Goal: Transaction & Acquisition: Purchase product/service

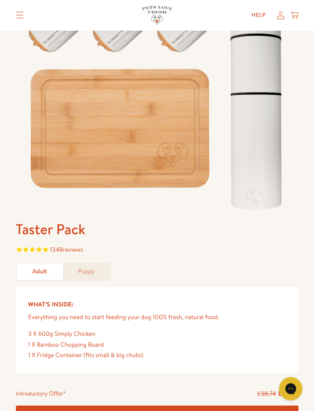
scroll to position [100, 0]
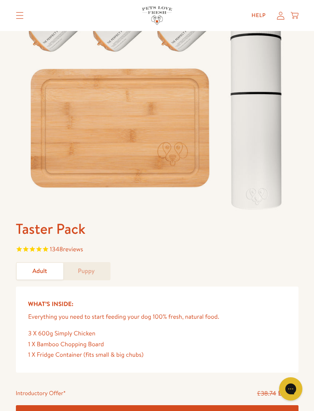
click at [48, 270] on link "Adult" at bounding box center [40, 271] width 47 height 17
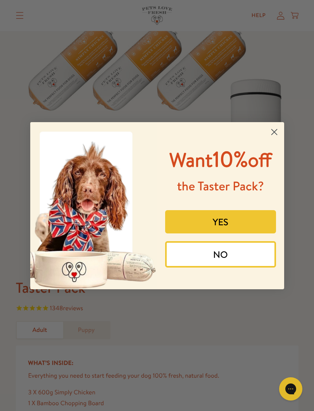
scroll to position [48, 0]
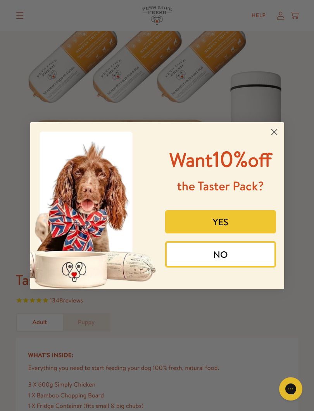
click at [225, 233] on button "YES" at bounding box center [220, 221] width 111 height 23
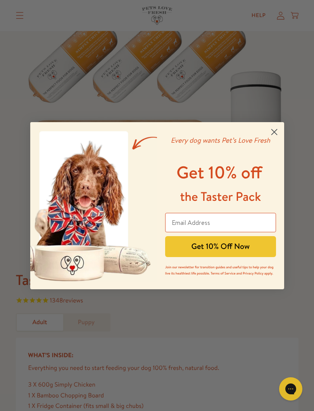
click at [191, 223] on input "Email Address" at bounding box center [220, 222] width 111 height 19
type input "kath.lee33@btinternet.com"
click at [242, 249] on button "Get 10% Off Now" at bounding box center [220, 246] width 111 height 21
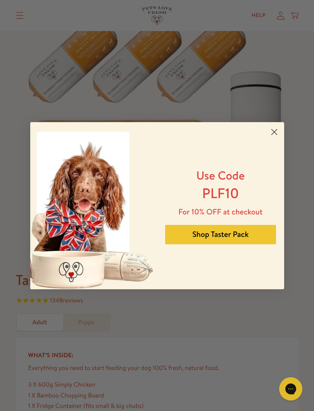
click at [278, 133] on circle "Close dialog" at bounding box center [273, 131] width 13 height 13
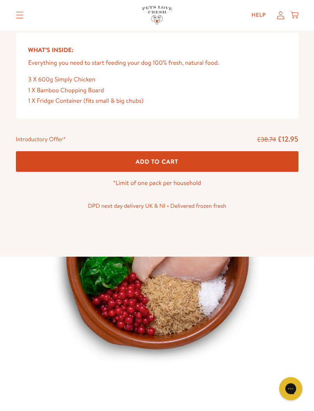
scroll to position [355, 0]
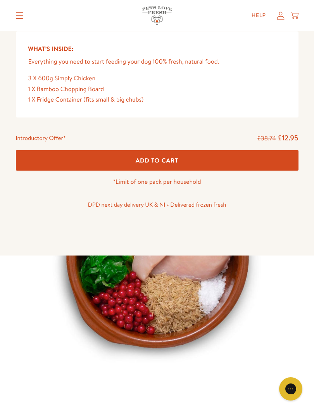
click at [169, 160] on span "Add To Cart" at bounding box center [157, 160] width 43 height 8
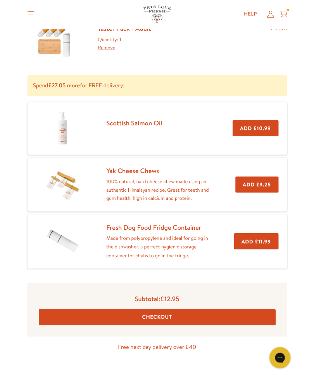
scroll to position [74, 0]
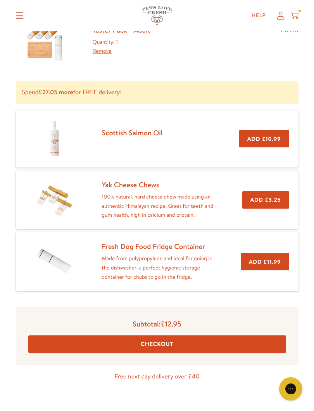
click at [165, 343] on button "Checkout" at bounding box center [157, 343] width 258 height 17
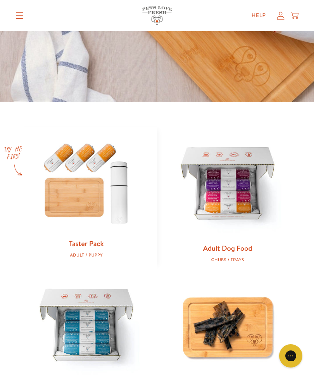
scroll to position [228, 0]
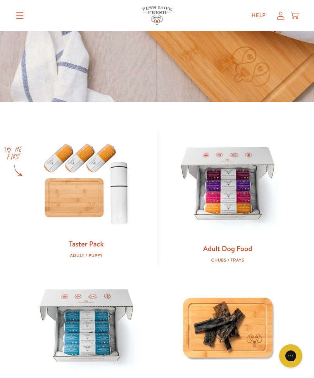
click at [241, 205] on img at bounding box center [227, 185] width 117 height 117
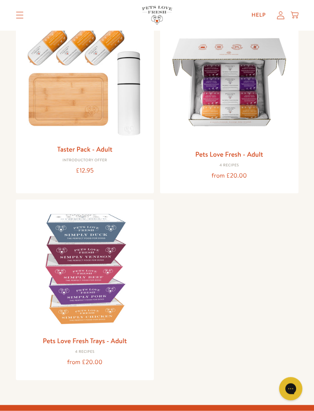
scroll to position [108, 0]
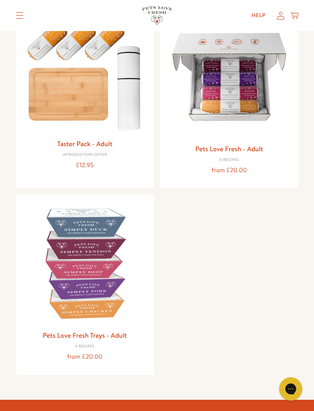
click at [243, 152] on link "Pets Love Fresh - Adult" at bounding box center [229, 149] width 68 height 10
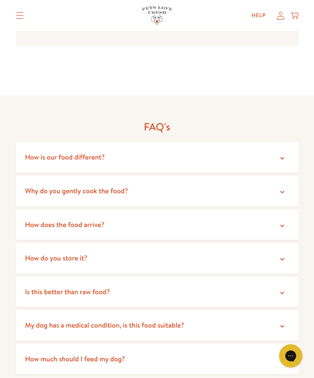
scroll to position [1836, 0]
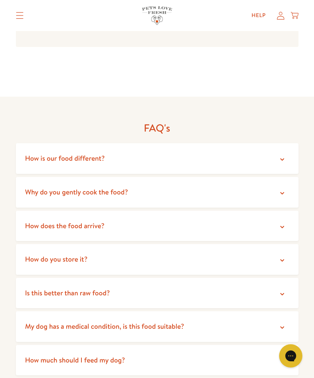
click at [284, 189] on icon at bounding box center [282, 193] width 8 height 8
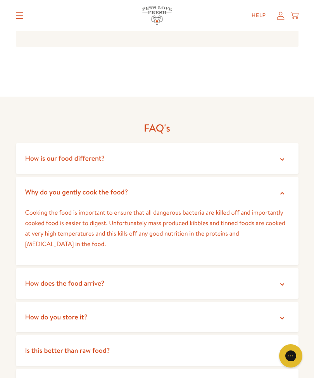
click at [287, 143] on summary "How is our food different?" at bounding box center [157, 158] width 283 height 31
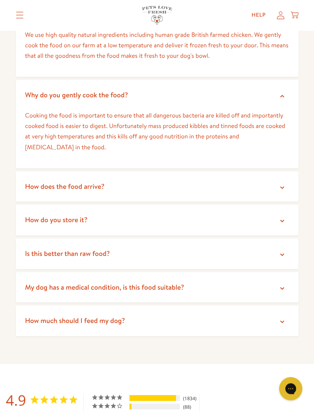
scroll to position [1980, 0]
click at [282, 184] on icon at bounding box center [282, 188] width 8 height 8
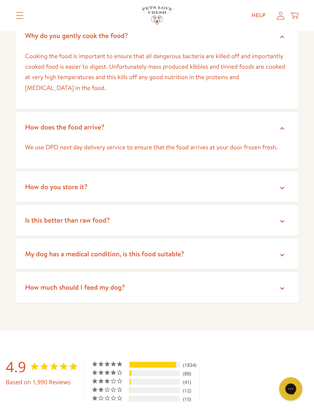
scroll to position [2042, 0]
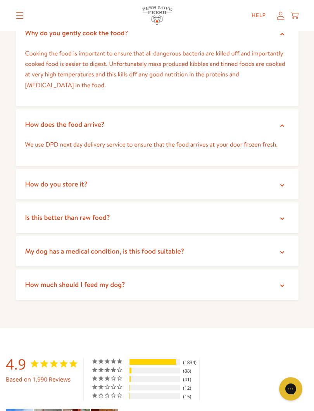
click at [281, 181] on icon at bounding box center [282, 185] width 8 height 8
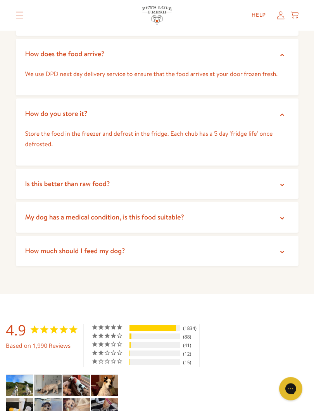
scroll to position [2119, 0]
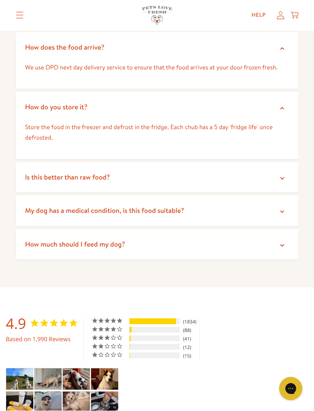
click at [279, 175] on icon at bounding box center [282, 179] width 8 height 8
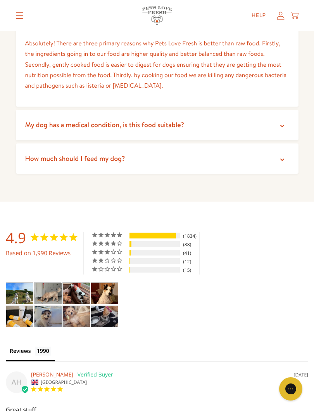
scroll to position [2276, 0]
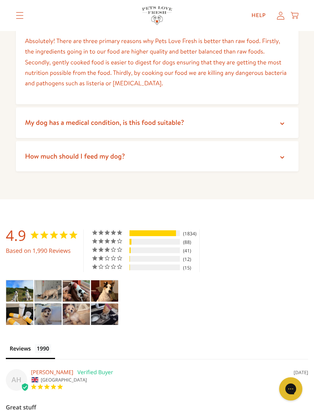
click at [278, 120] on icon at bounding box center [282, 124] width 8 height 8
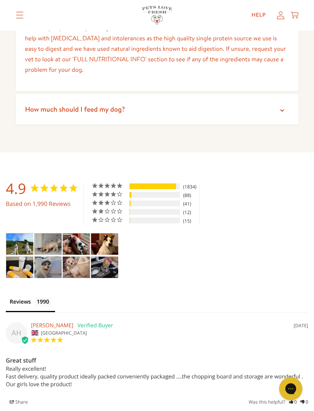
scroll to position [2391, 0]
click at [285, 107] on icon at bounding box center [282, 111] width 8 height 8
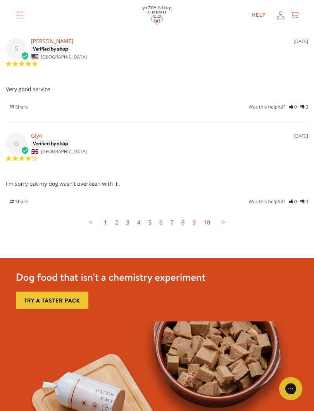
scroll to position [3078, 0]
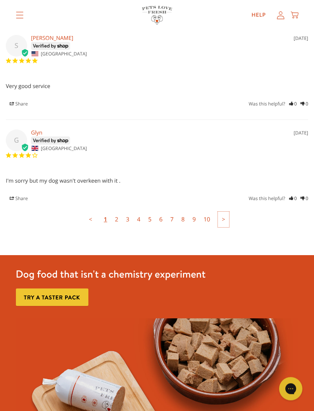
click at [223, 212] on link ">" at bounding box center [223, 220] width 11 height 16
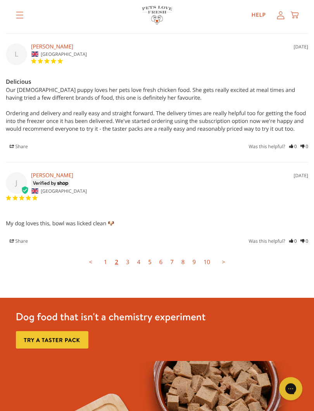
scroll to position [3085, 0]
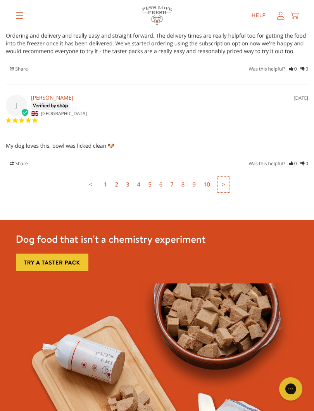
click at [221, 177] on link ">" at bounding box center [223, 185] width 11 height 16
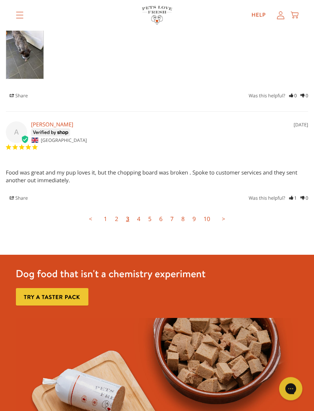
scroll to position [3097, 0]
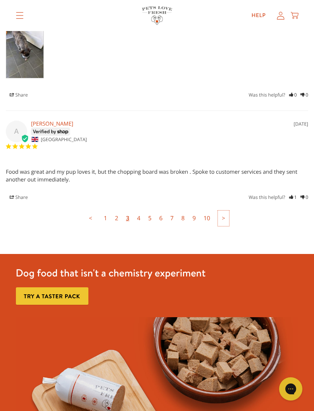
click at [227, 210] on link ">" at bounding box center [223, 218] width 11 height 16
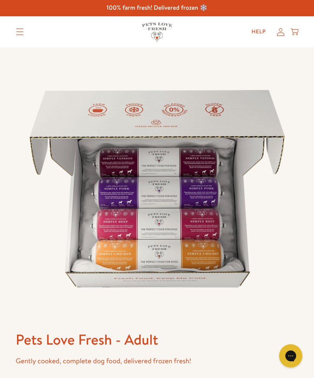
scroll to position [0, 0]
